Goal: Check status

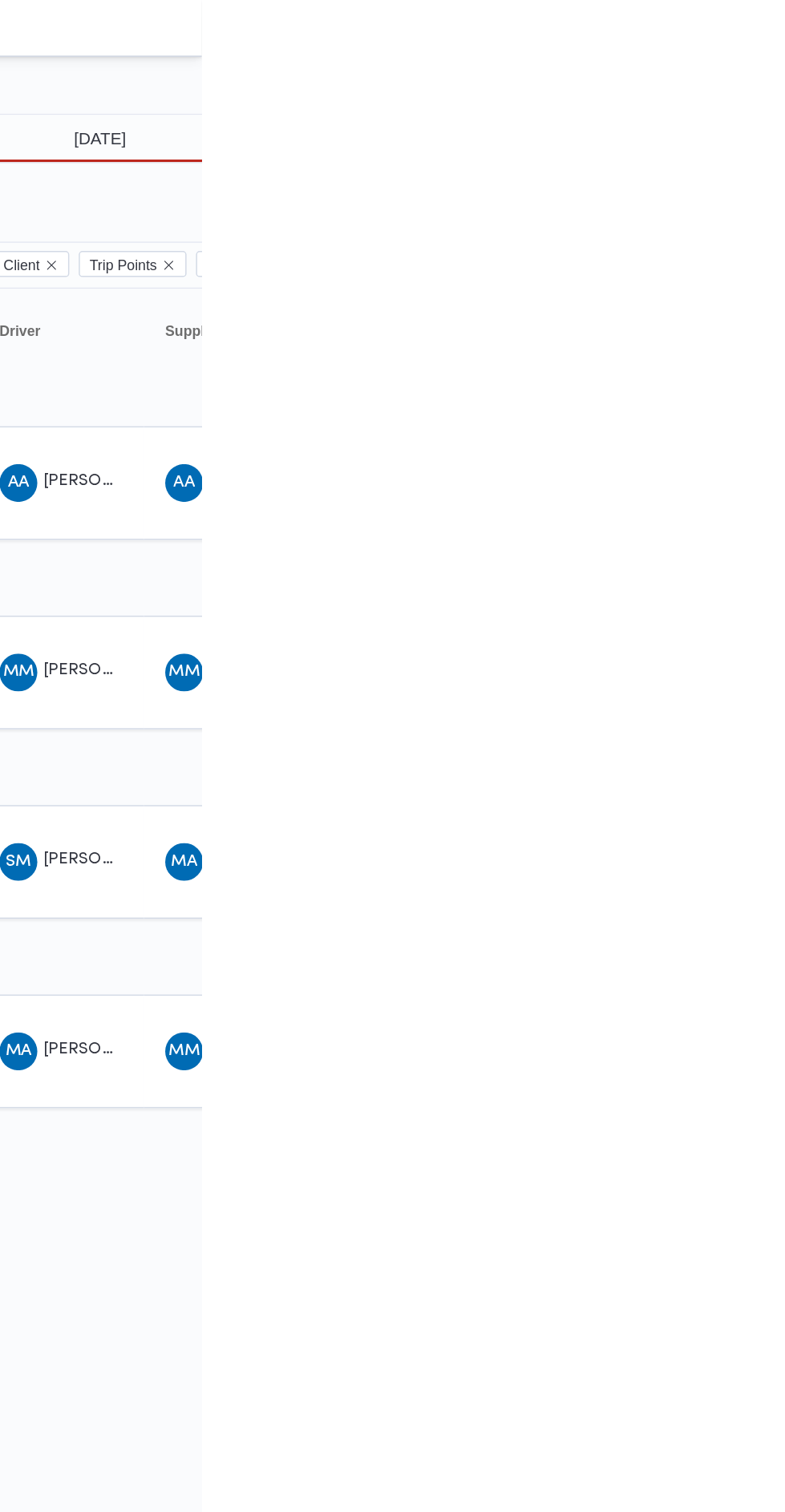
type input "[DATE]"
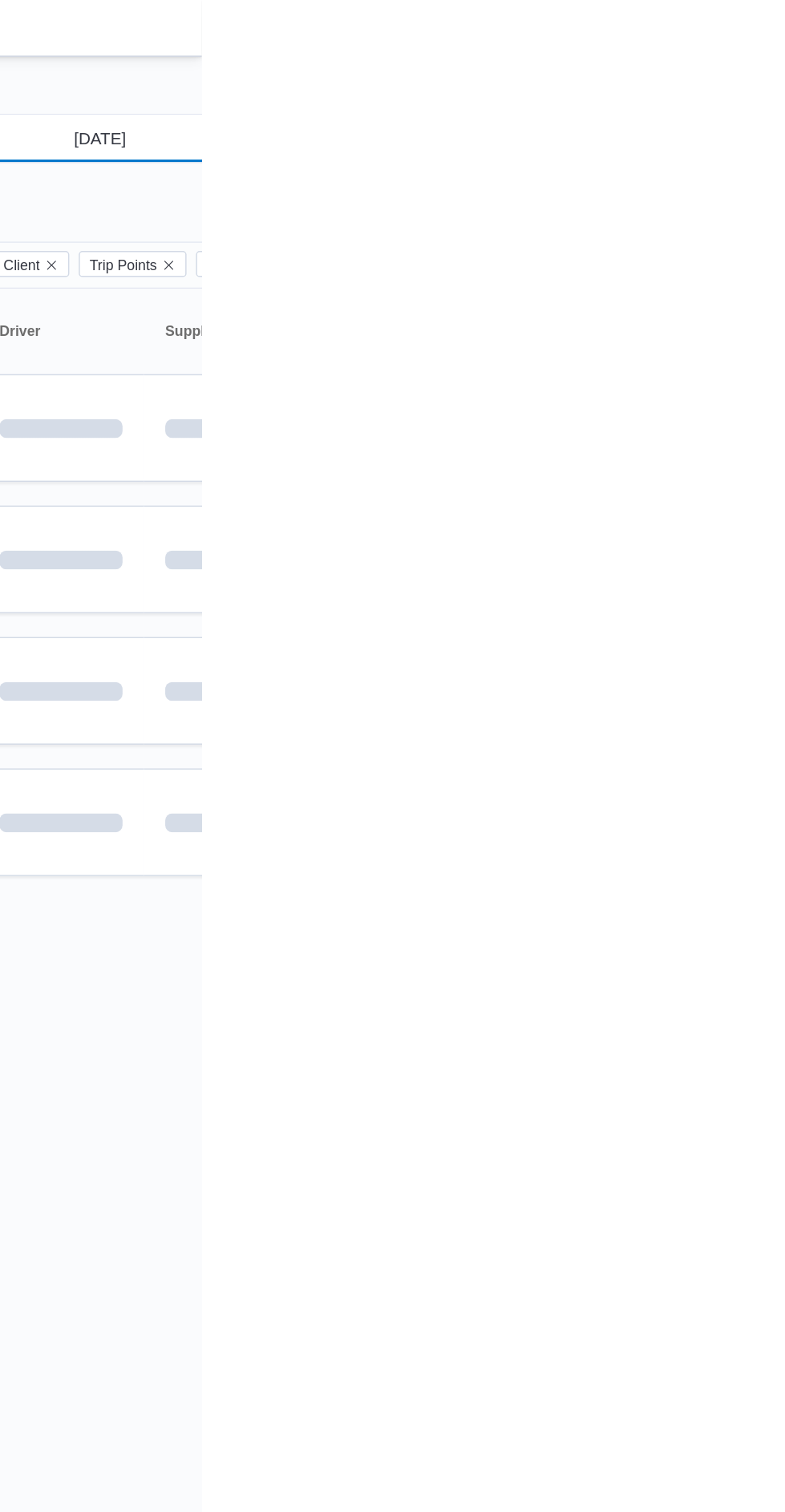
click at [697, 87] on input "[DATE]" at bounding box center [705, 93] width 182 height 32
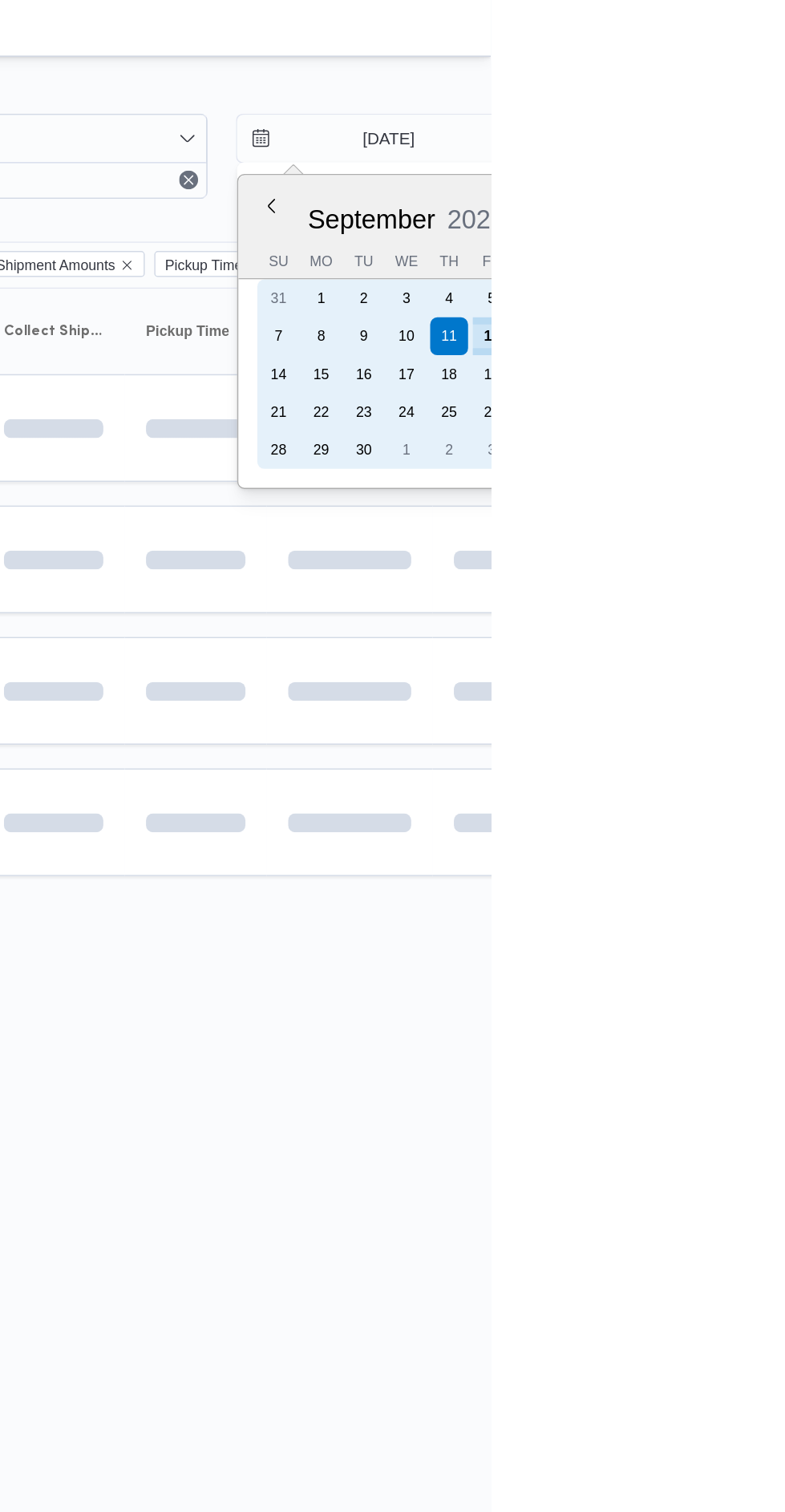
click at [785, 227] on div "12" at bounding box center [786, 227] width 26 height 26
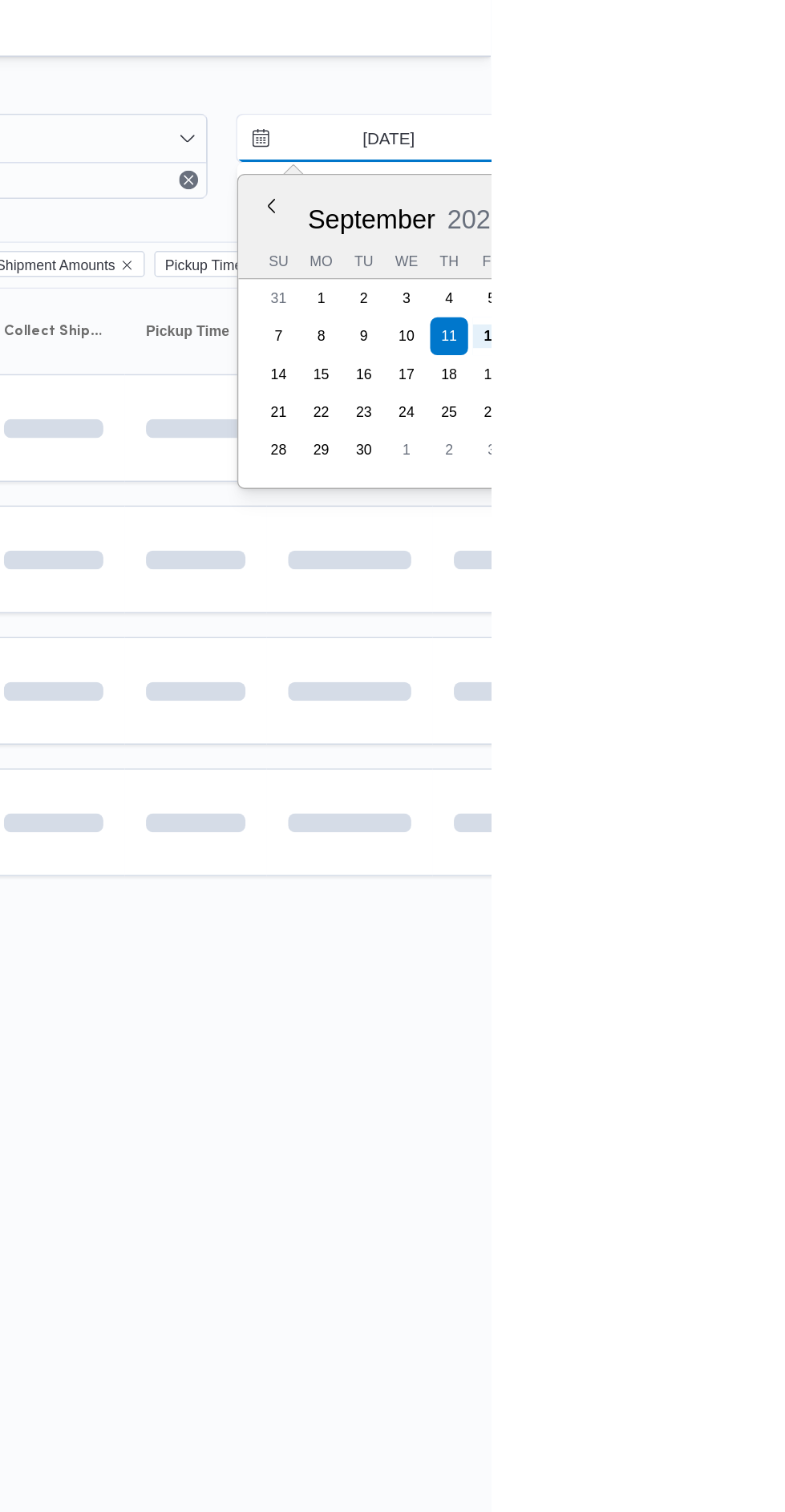
type input "[DATE]"
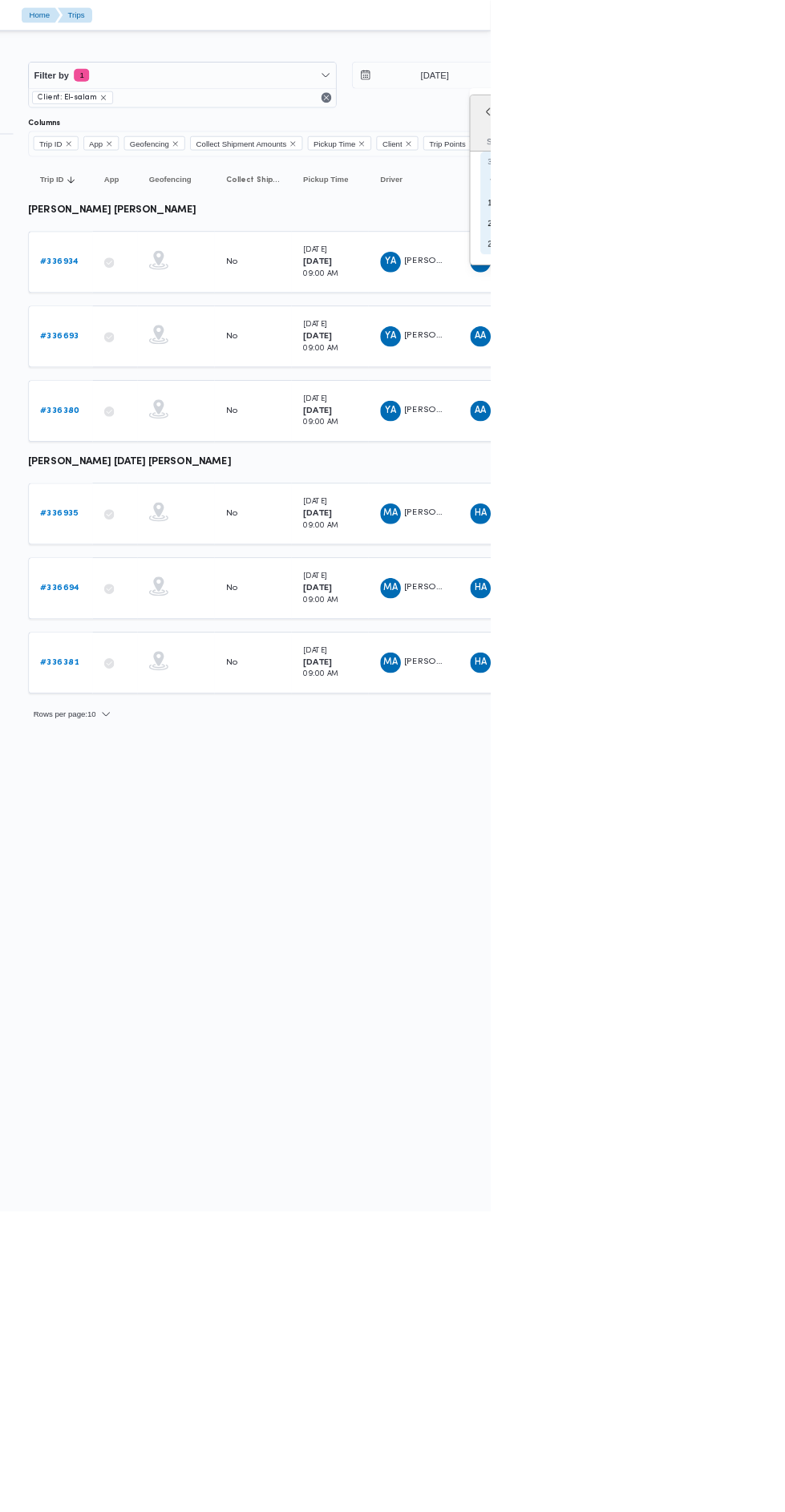
type input "19/9/2025"
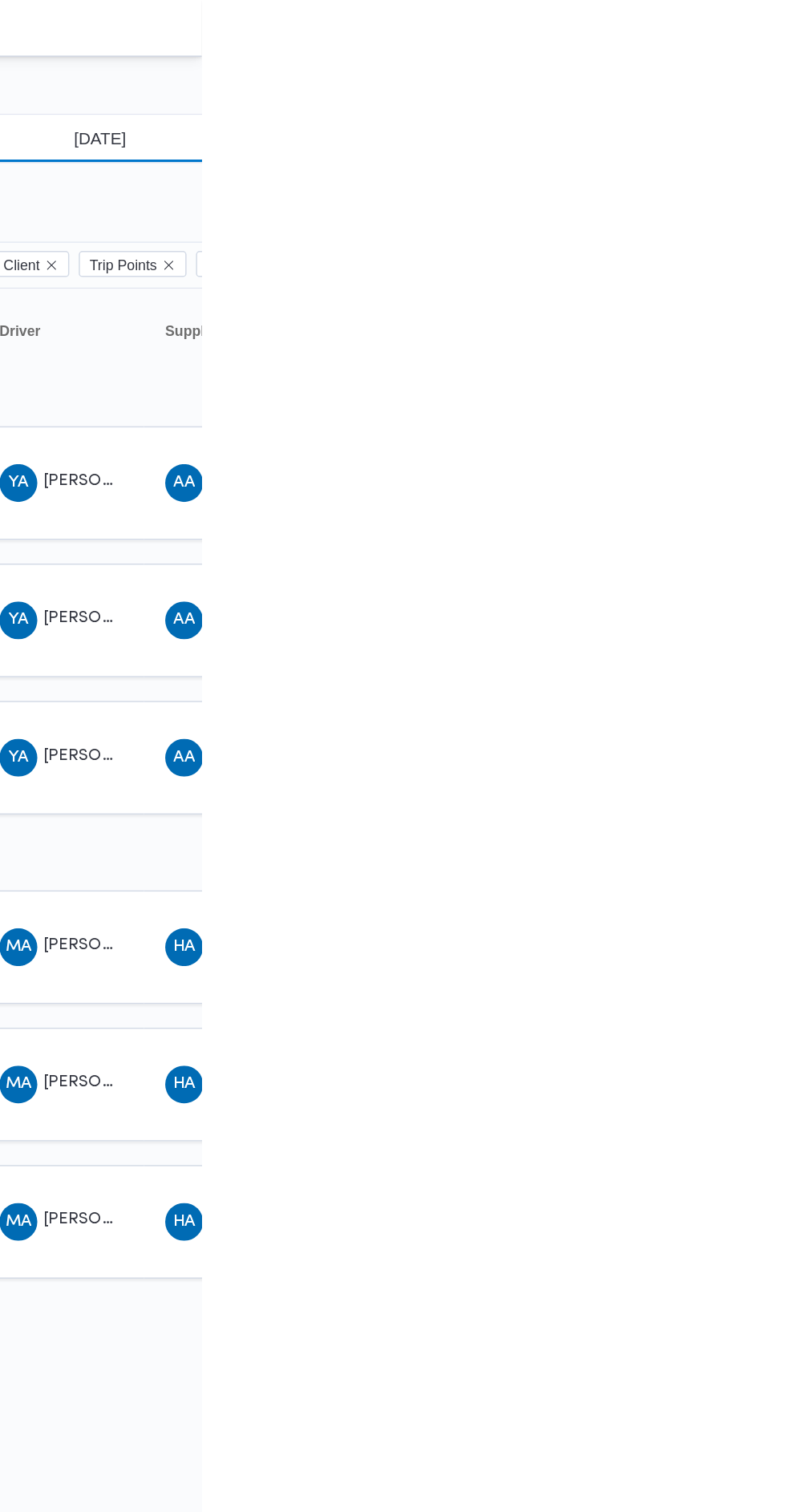
click at [715, 89] on input "[DATE]" at bounding box center [705, 93] width 182 height 32
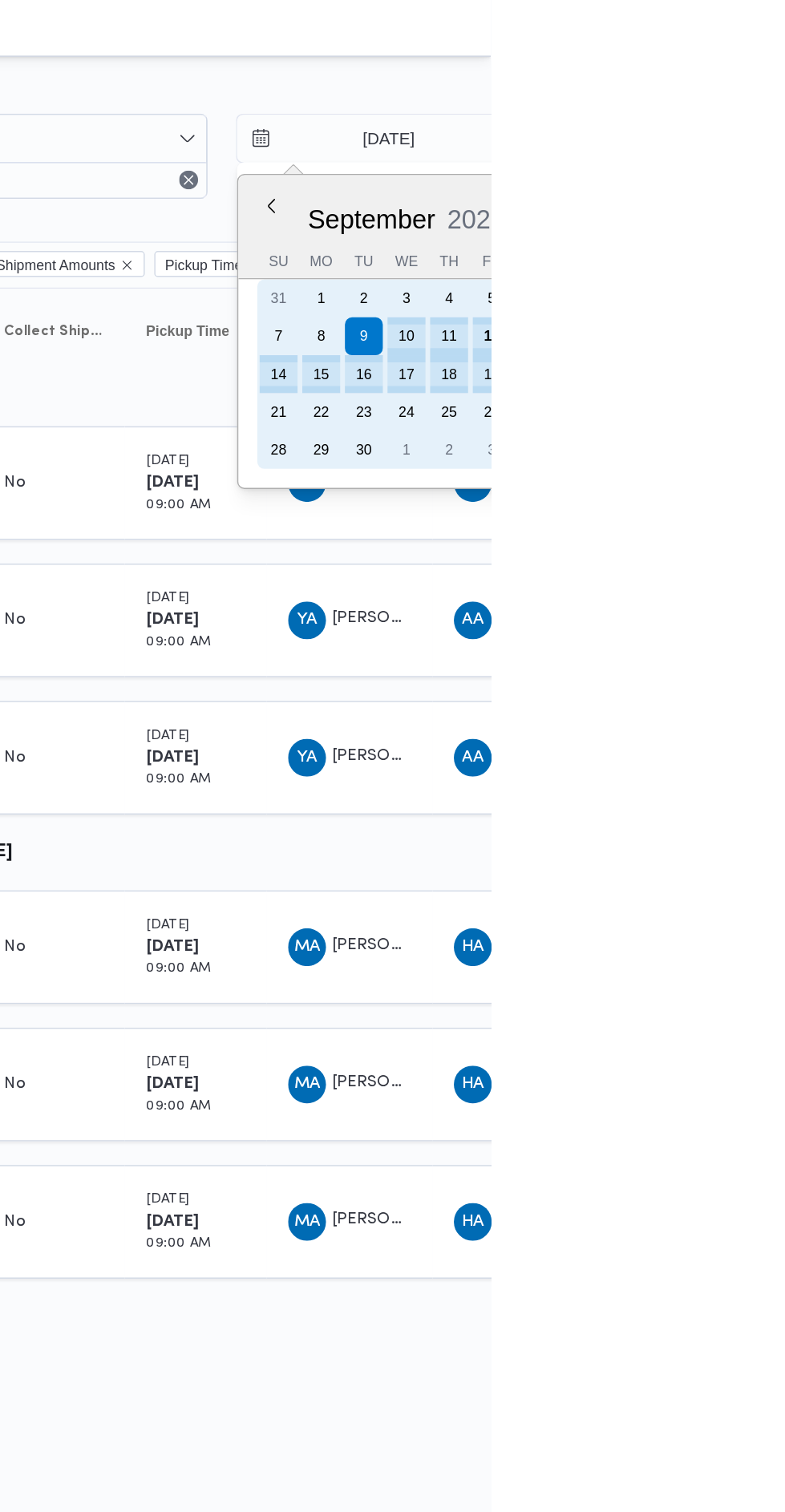
click at [779, 223] on div "12" at bounding box center [786, 227] width 26 height 26
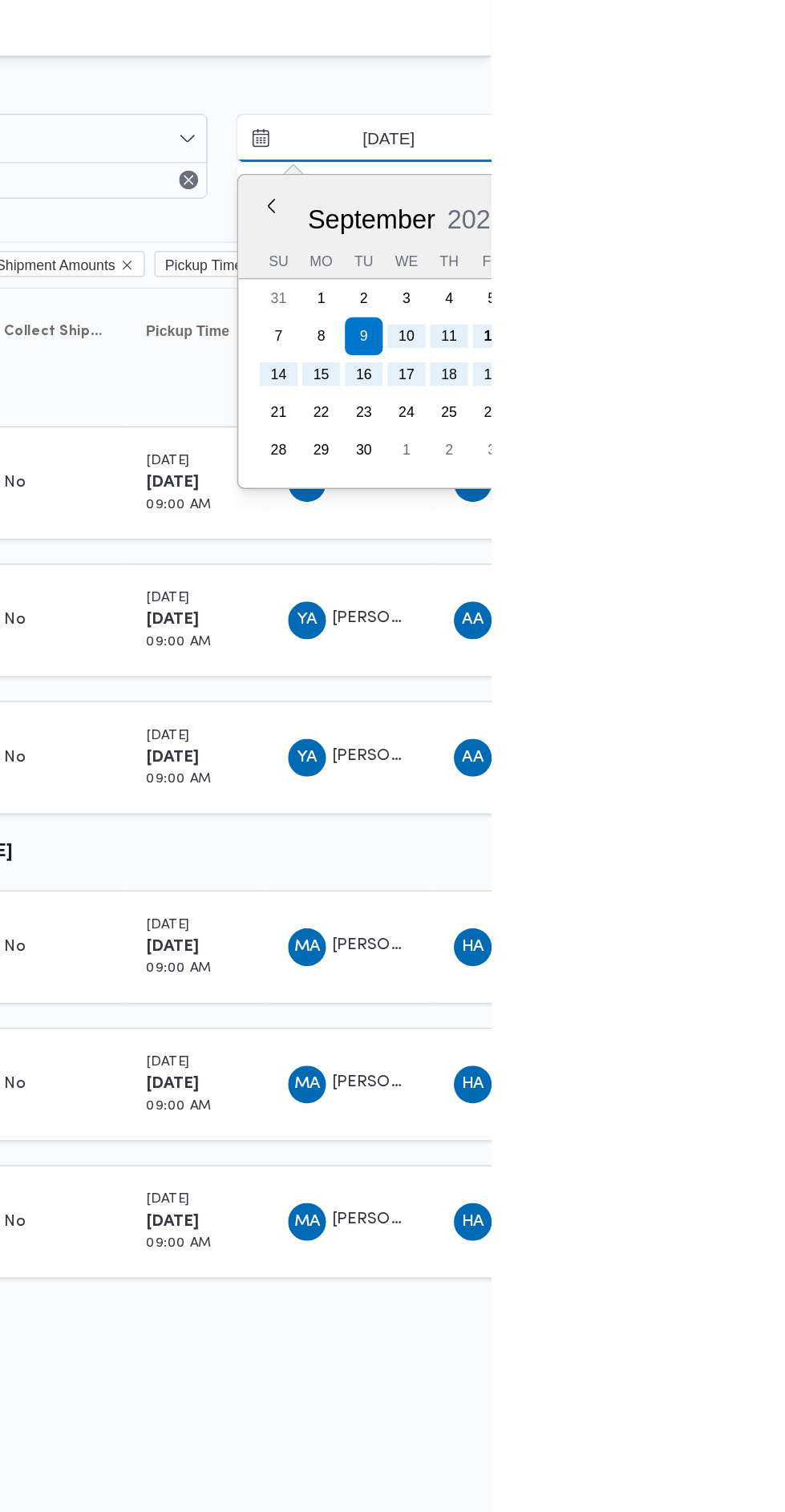
type input "[DATE]"
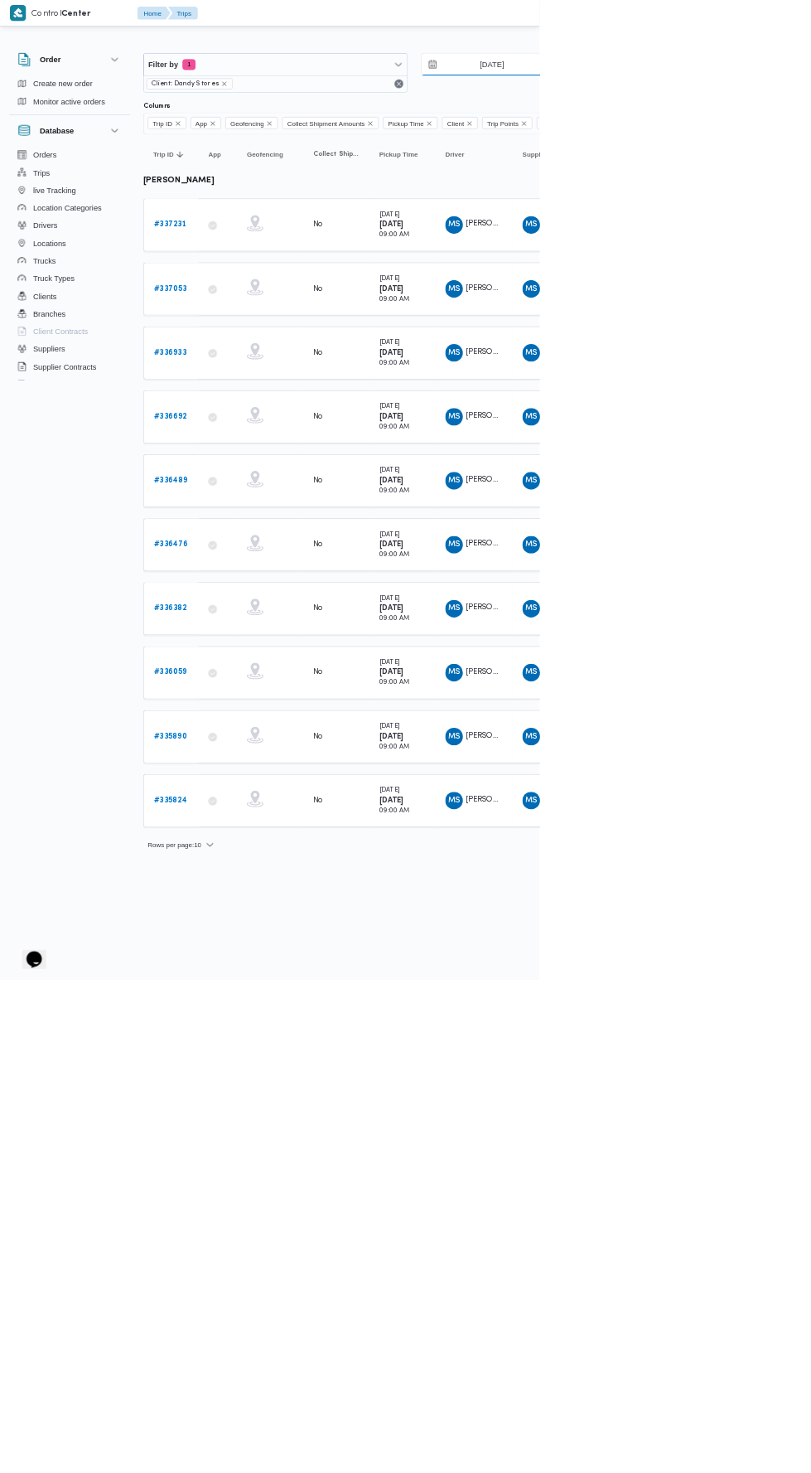
click at [709, 96] on input "[DATE]" at bounding box center [728, 96] width 188 height 33
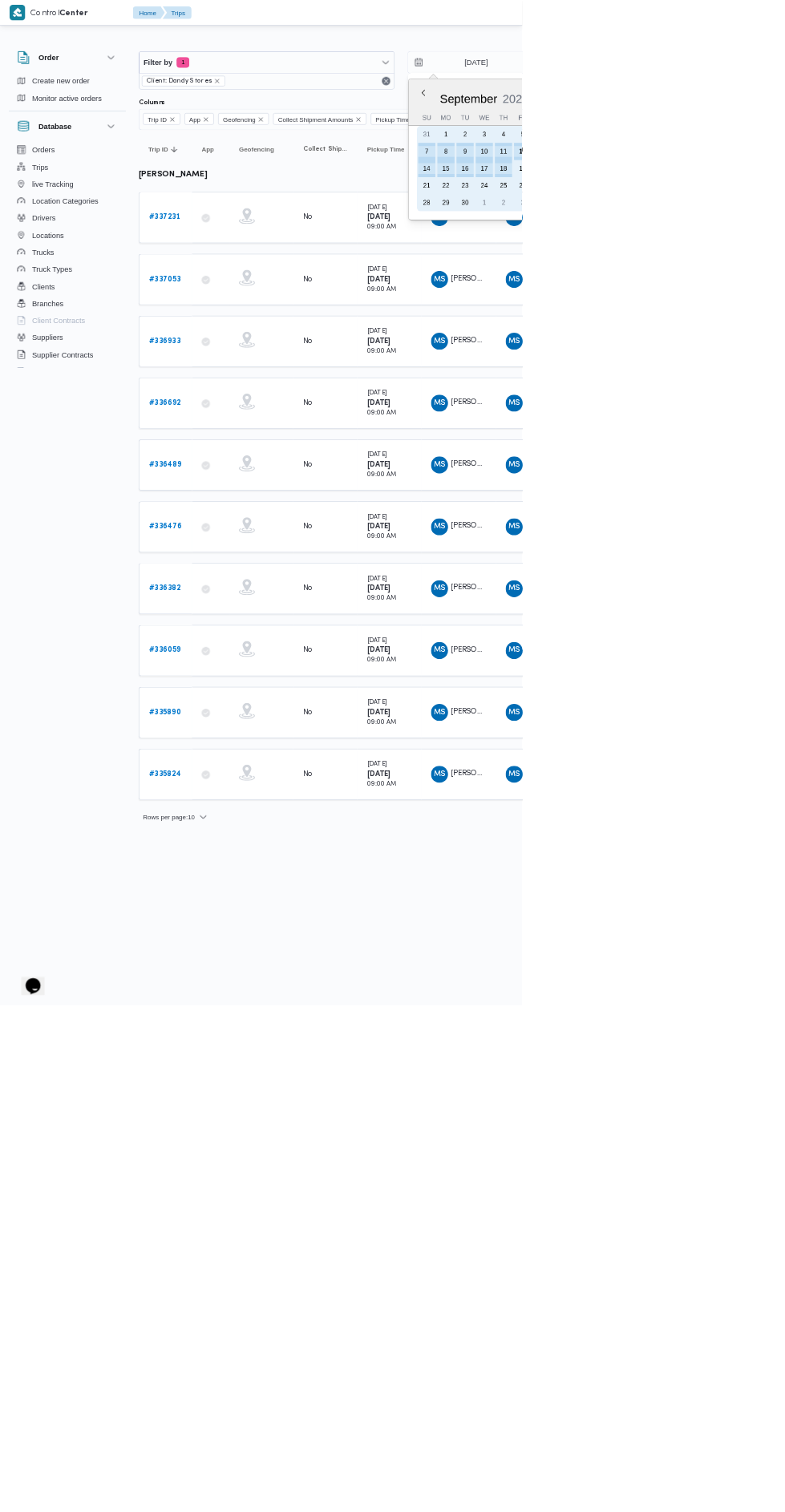
click at [775, 220] on div "12" at bounding box center [786, 227] width 26 height 26
type input "[DATE]"
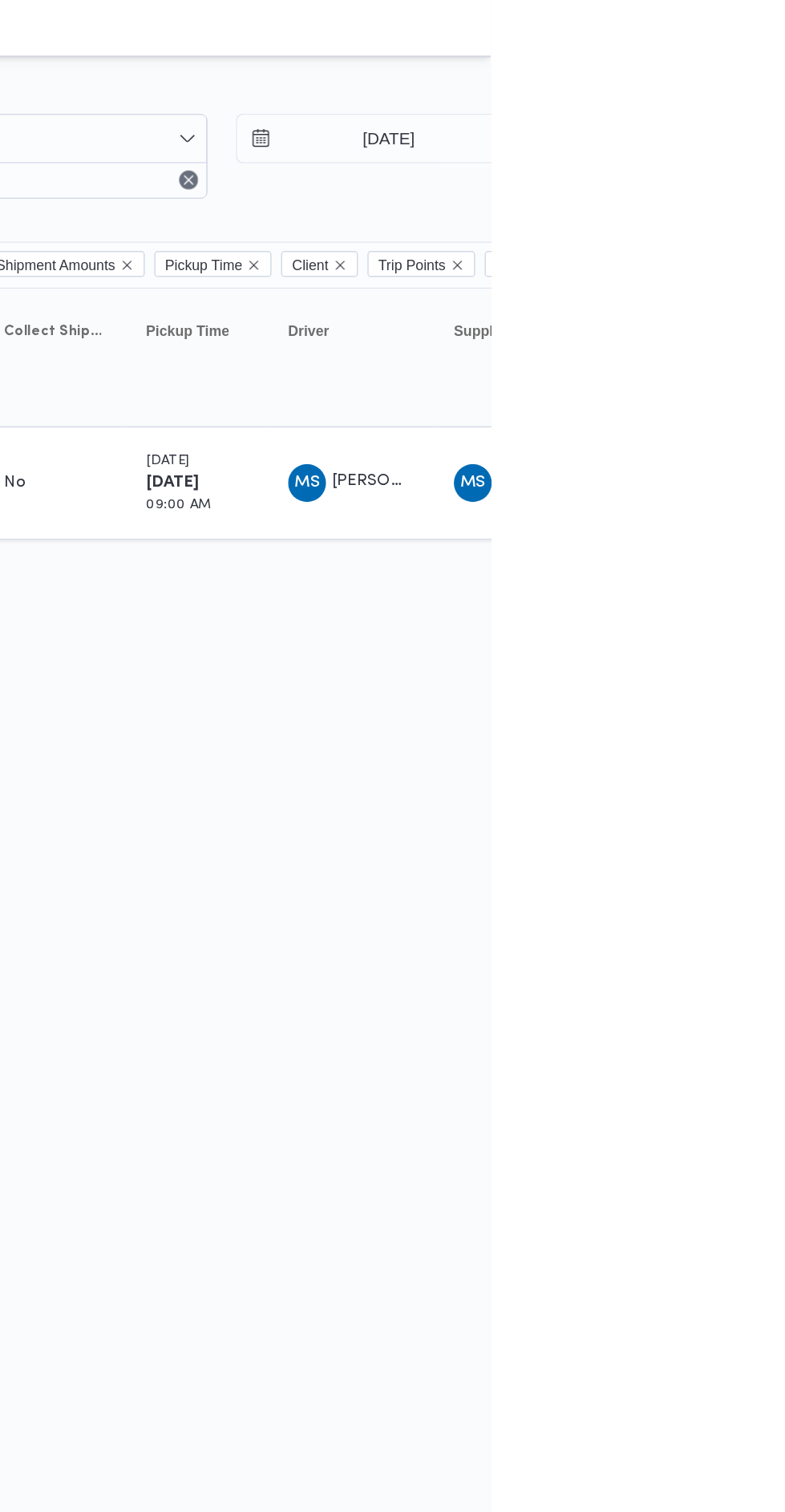
click at [594, 386] on div "Rows per page : 10 1" at bounding box center [690, 392] width 981 height 39
